Goal: Find specific page/section: Find specific page/section

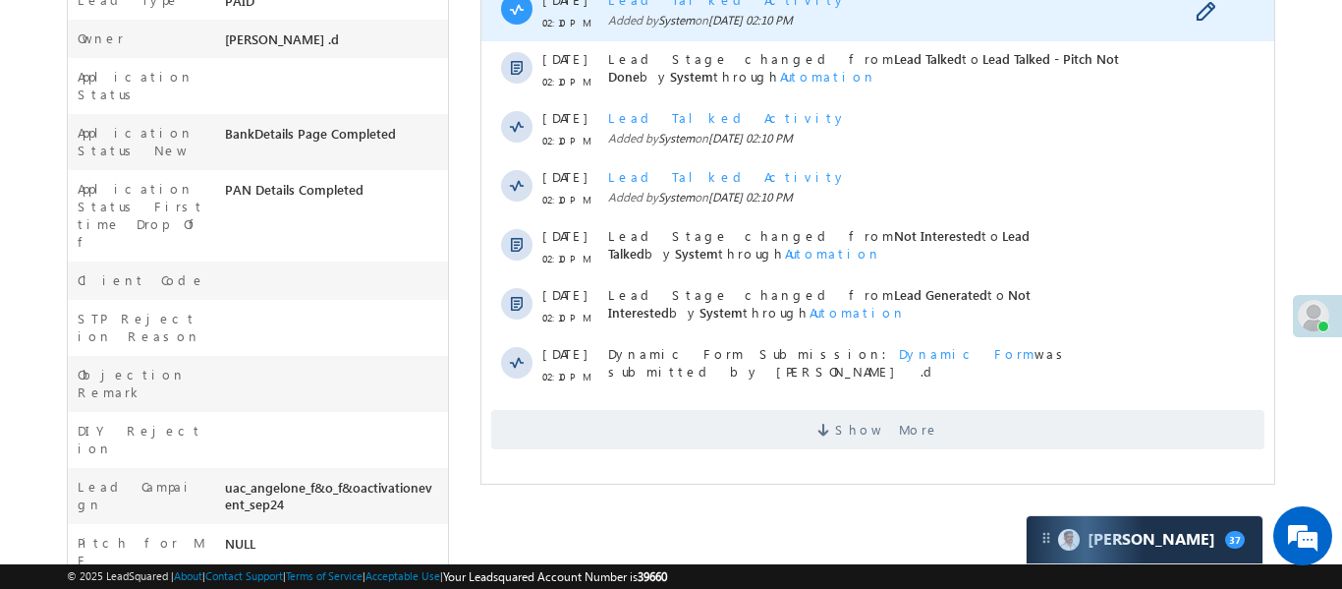
scroll to position [617, 0]
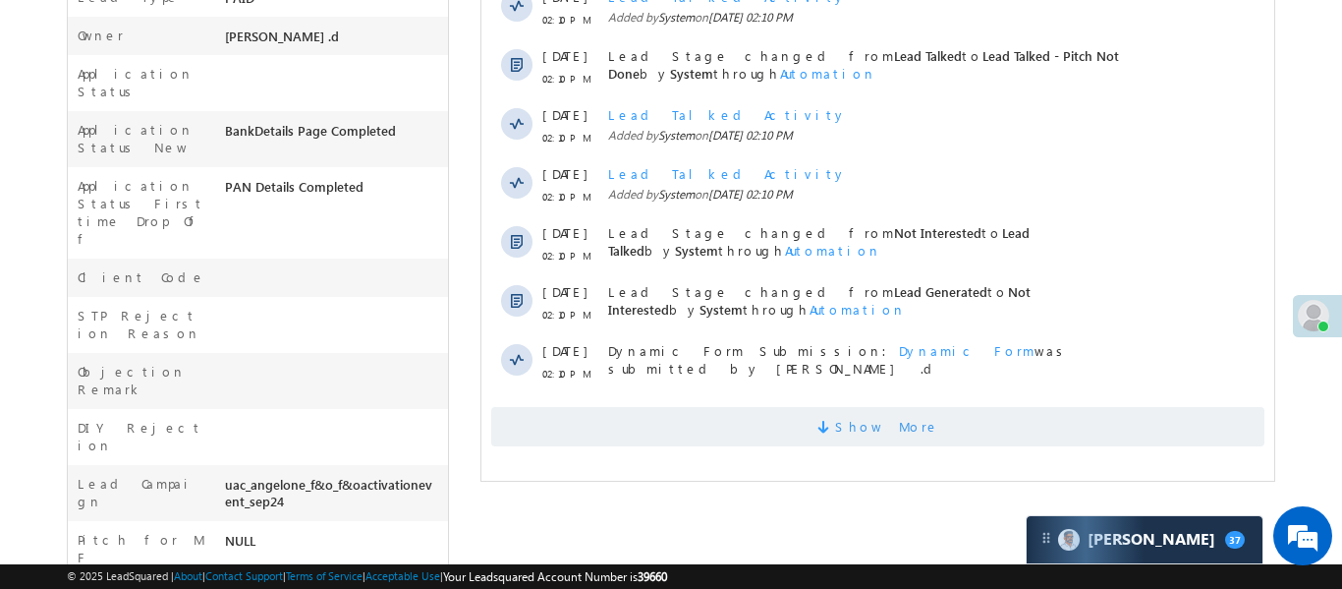
click at [1167, 407] on span "Show More" at bounding box center [876, 426] width 773 height 39
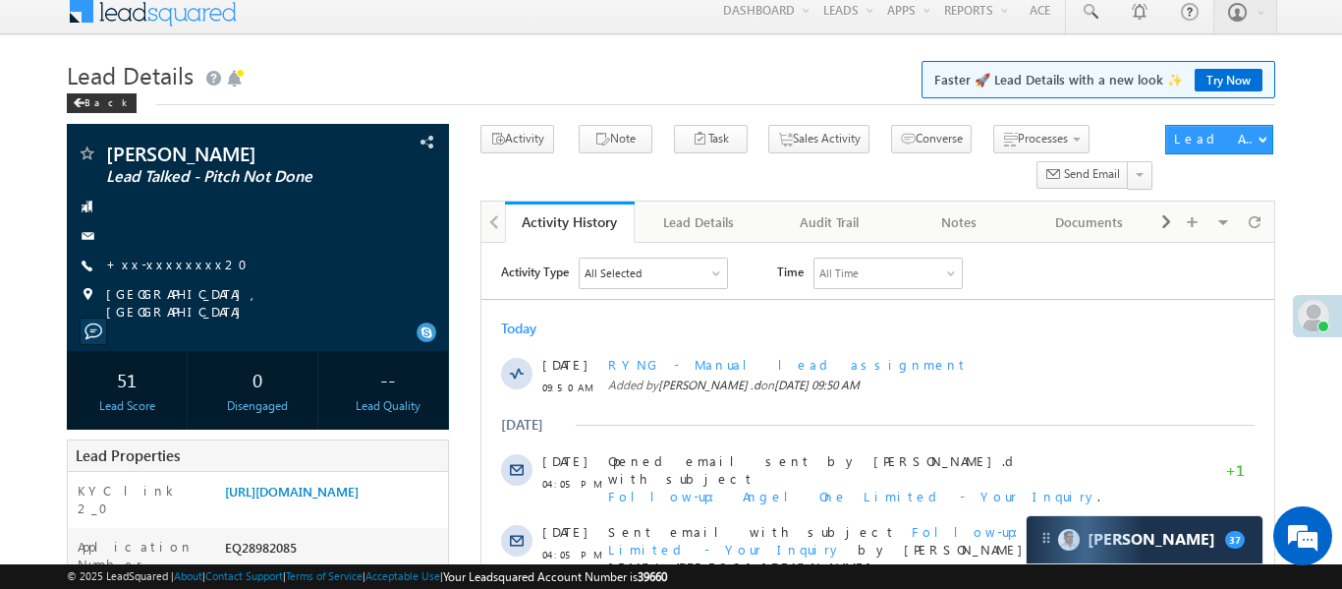
scroll to position [0, 0]
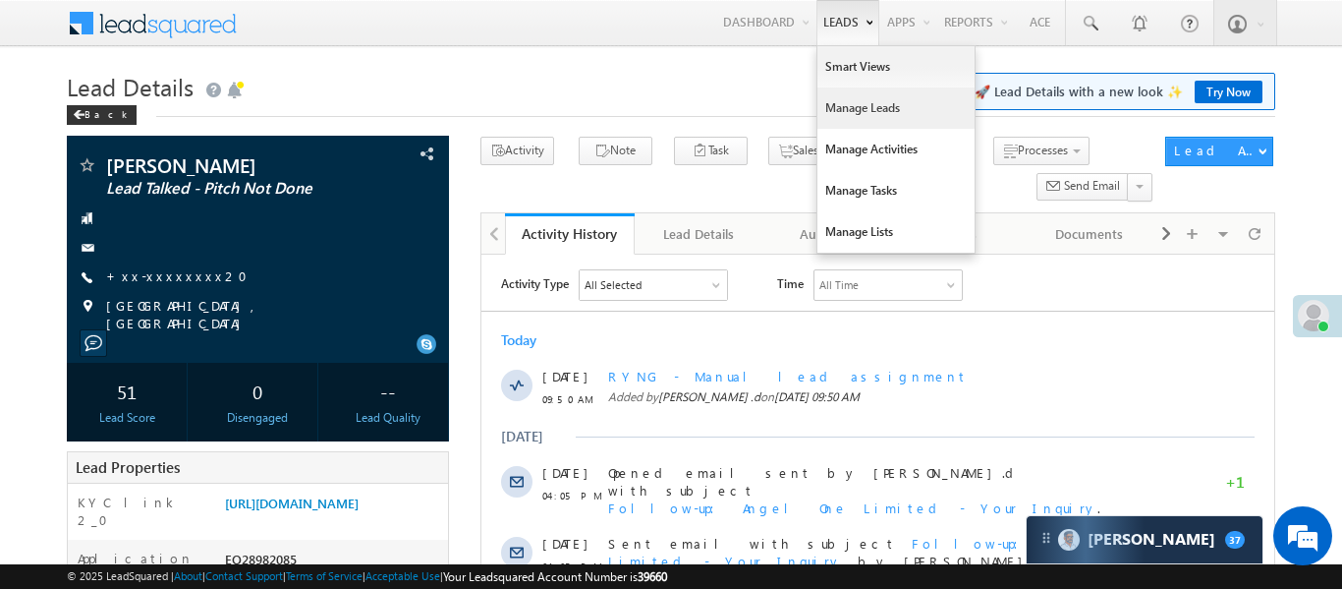
click at [874, 120] on link "Manage Leads" at bounding box center [895, 107] width 157 height 41
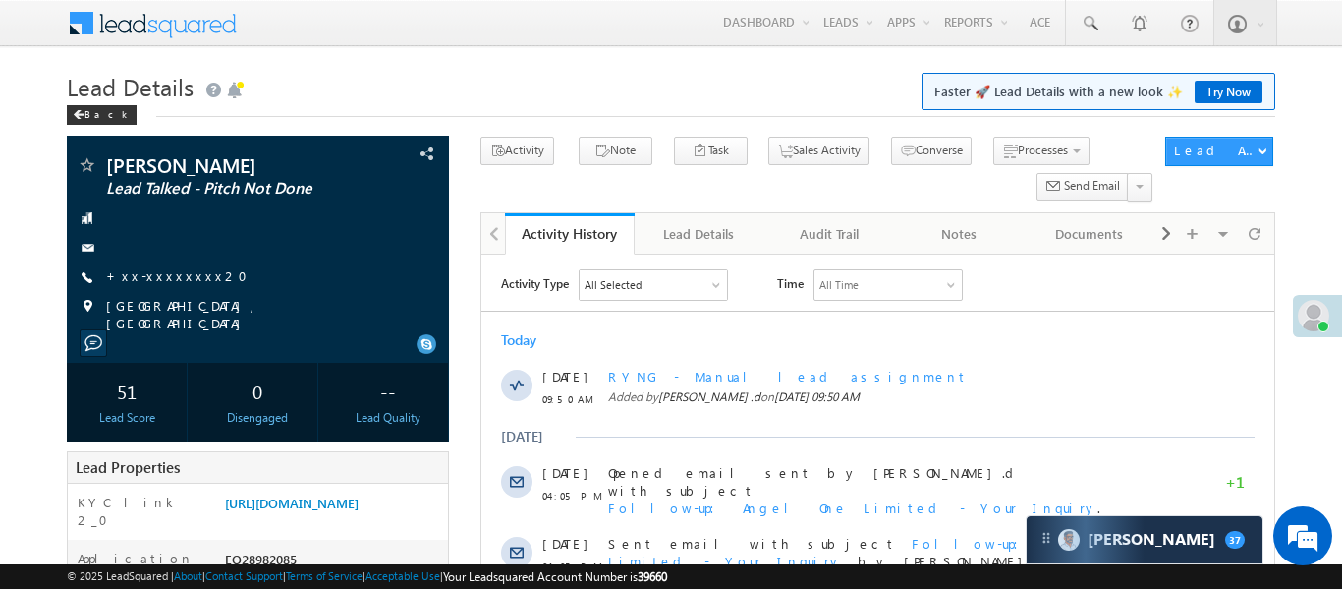
drag, startPoint x: 874, startPoint y: 120, endPoint x: 671, endPoint y: 18, distance: 227.6
click at [0, 0] on link "Manage Leads" at bounding box center [0, 0] width 0 height 0
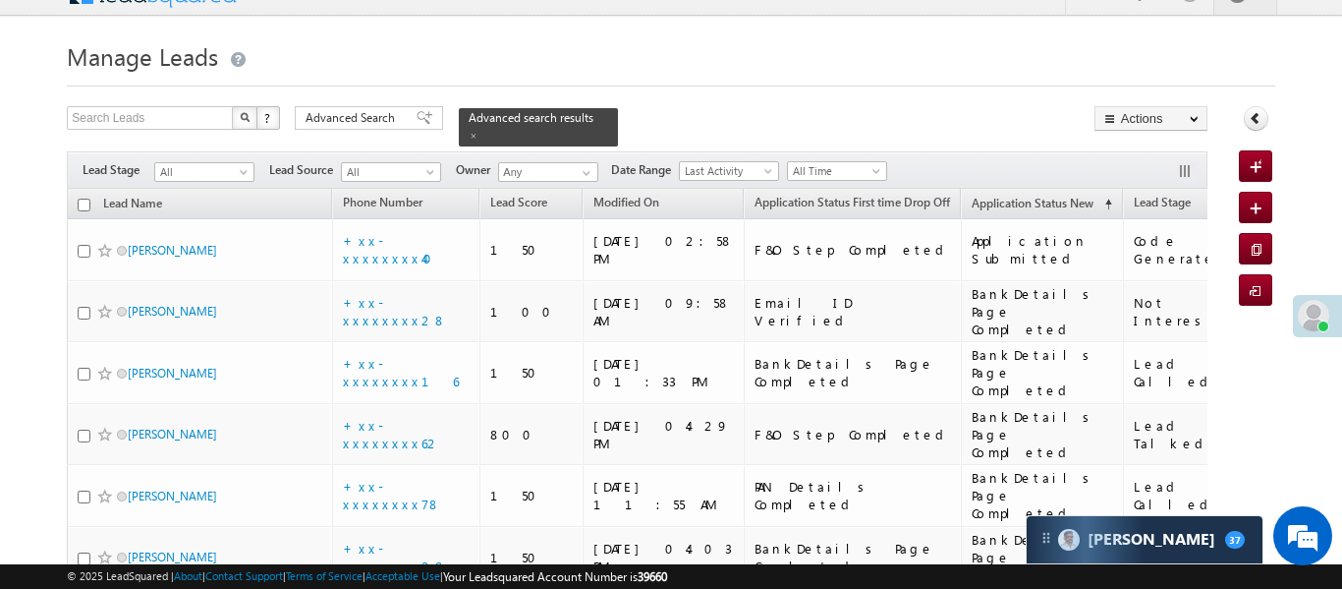
click at [897, 49] on h1 "Manage Leads" at bounding box center [670, 54] width 1207 height 38
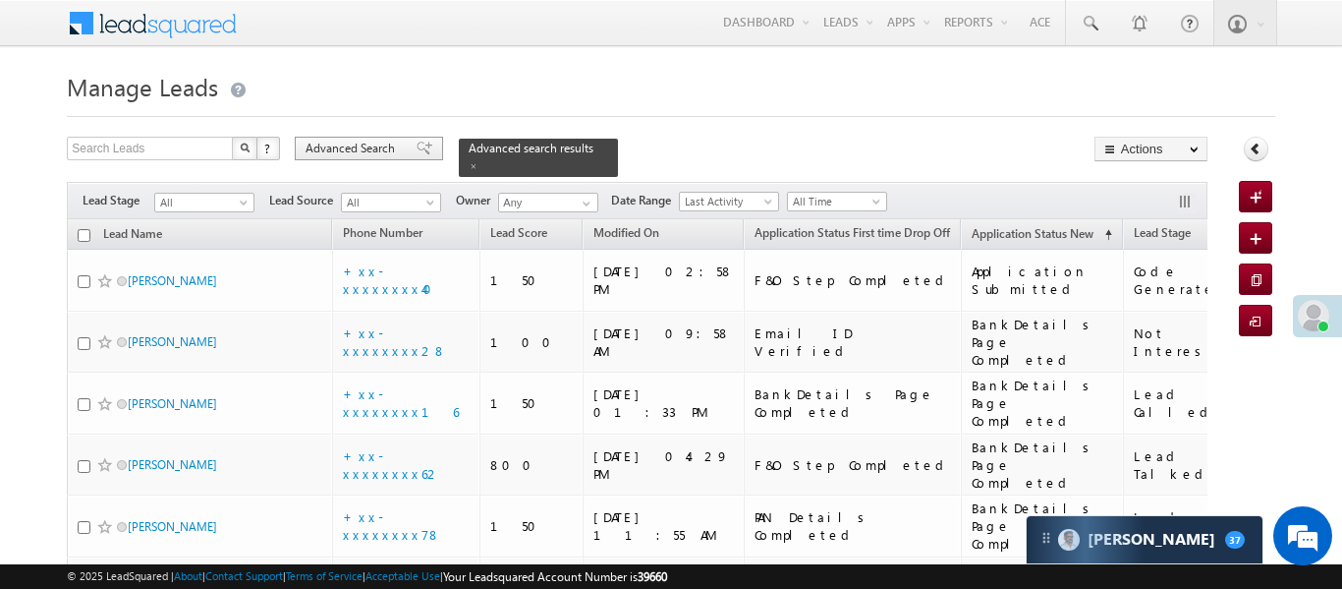
click at [380, 150] on span "Advanced Search" at bounding box center [353, 149] width 95 height 18
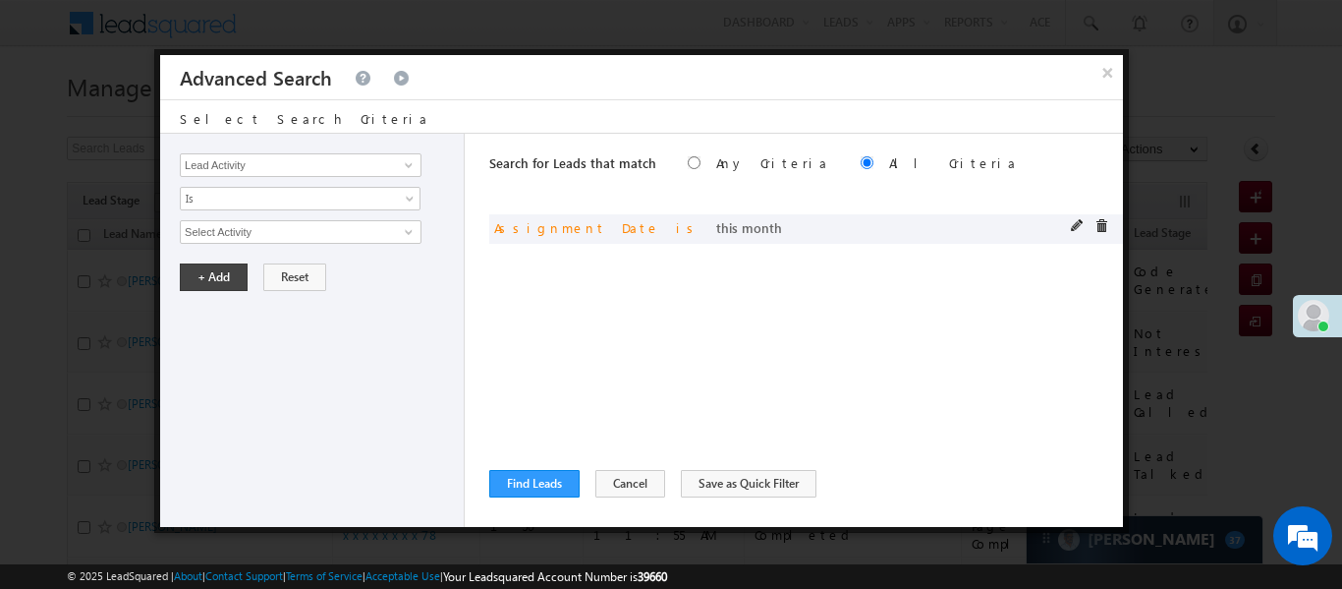
drag, startPoint x: 1089, startPoint y: 222, endPoint x: 1076, endPoint y: 225, distance: 13.1
click at [1087, 223] on div at bounding box center [1094, 228] width 47 height 18
click at [1076, 225] on span at bounding box center [1078, 226] width 14 height 14
click at [1073, 224] on span at bounding box center [1078, 226] width 14 height 14
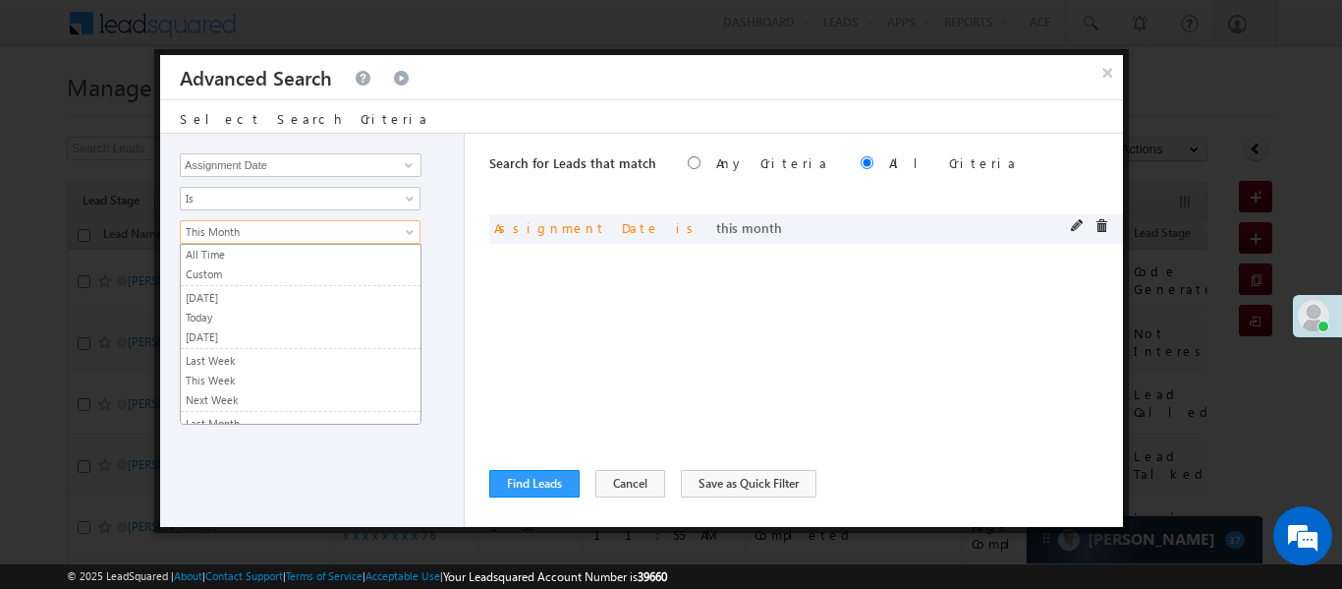
click at [404, 224] on link "This Month" at bounding box center [300, 232] width 241 height 24
click at [397, 230] on link "This Month" at bounding box center [300, 232] width 241 height 24
click at [247, 313] on link "Today" at bounding box center [301, 317] width 240 height 18
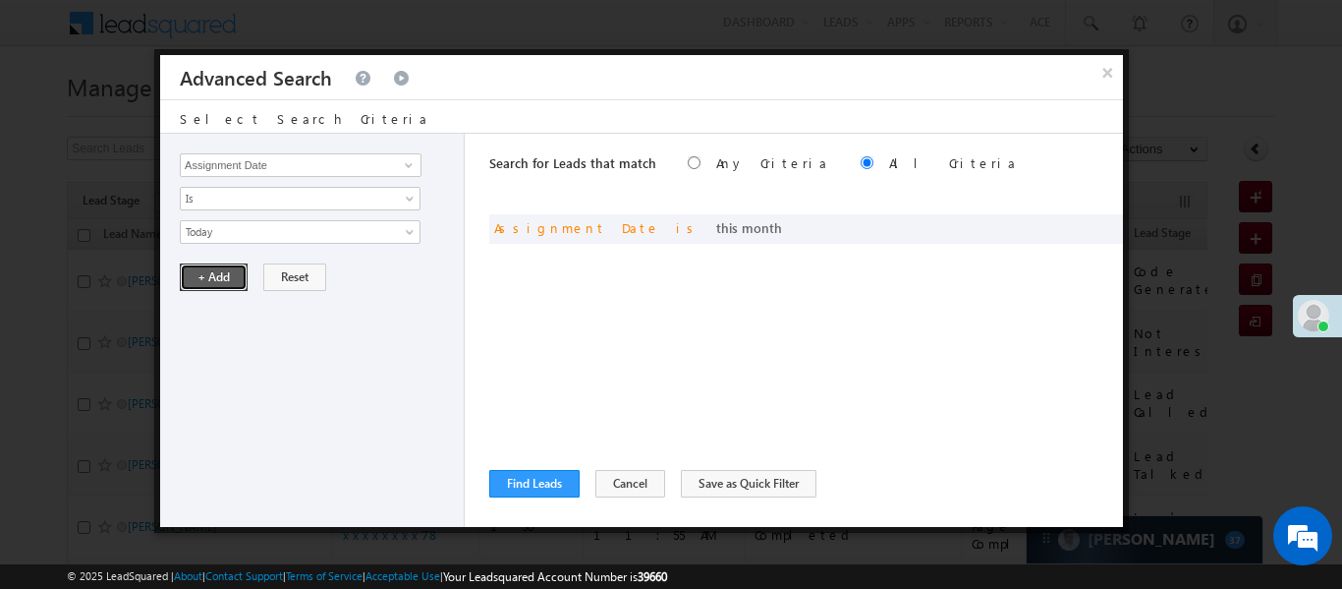
click at [210, 283] on button "+ Add" at bounding box center [214, 277] width 68 height 28
click at [538, 477] on button "Find Leads" at bounding box center [534, 484] width 90 height 28
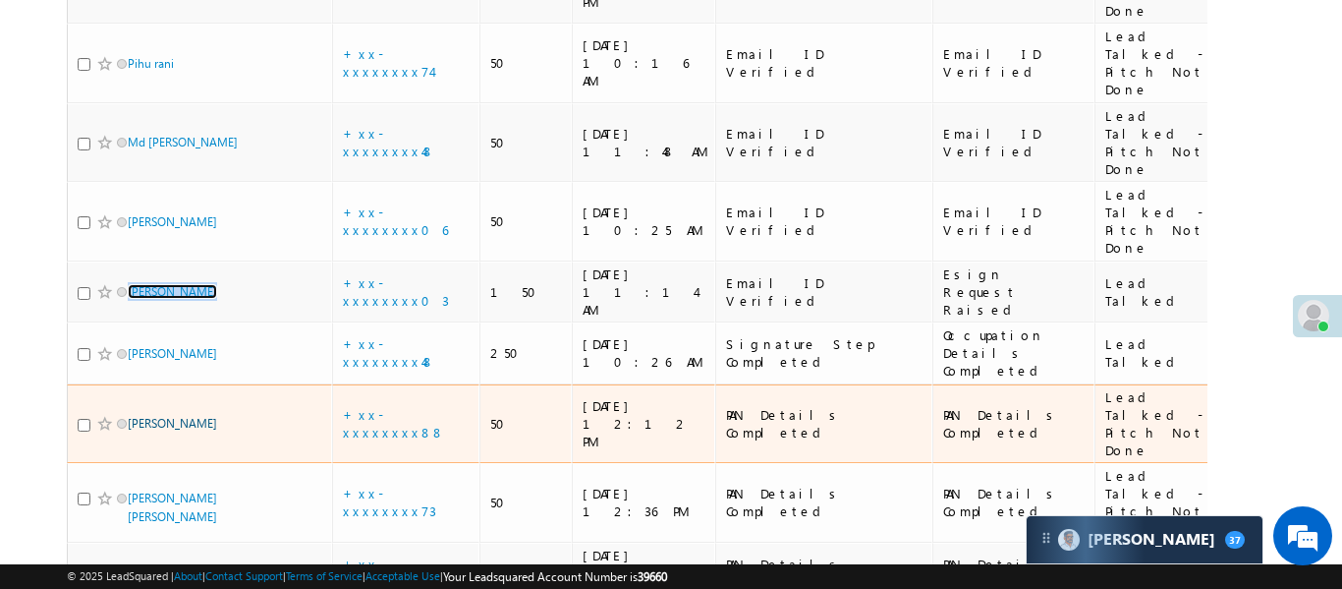
scroll to position [1557, 0]
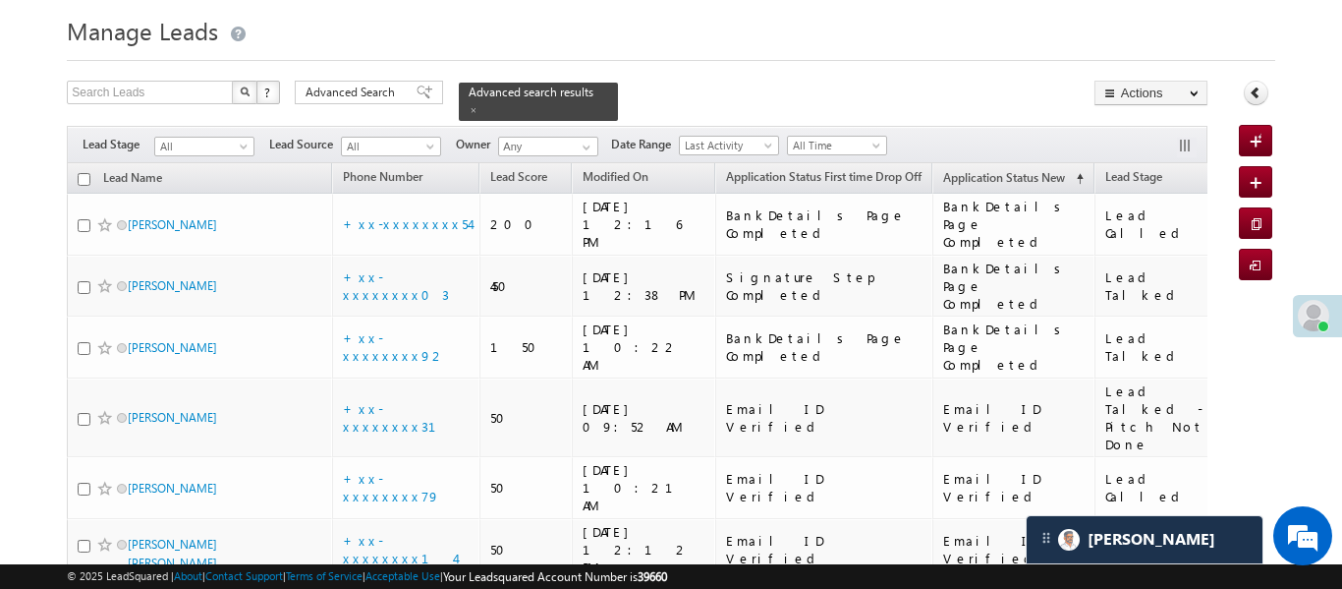
scroll to position [0, 0]
